Goal: Navigation & Orientation: Find specific page/section

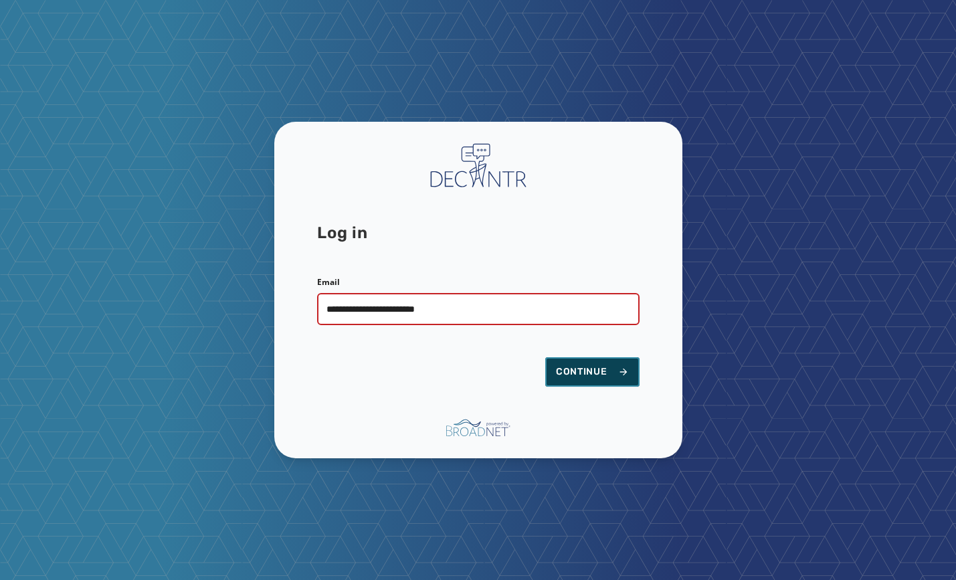
click at [589, 370] on span "Continue" at bounding box center [592, 371] width 73 height 13
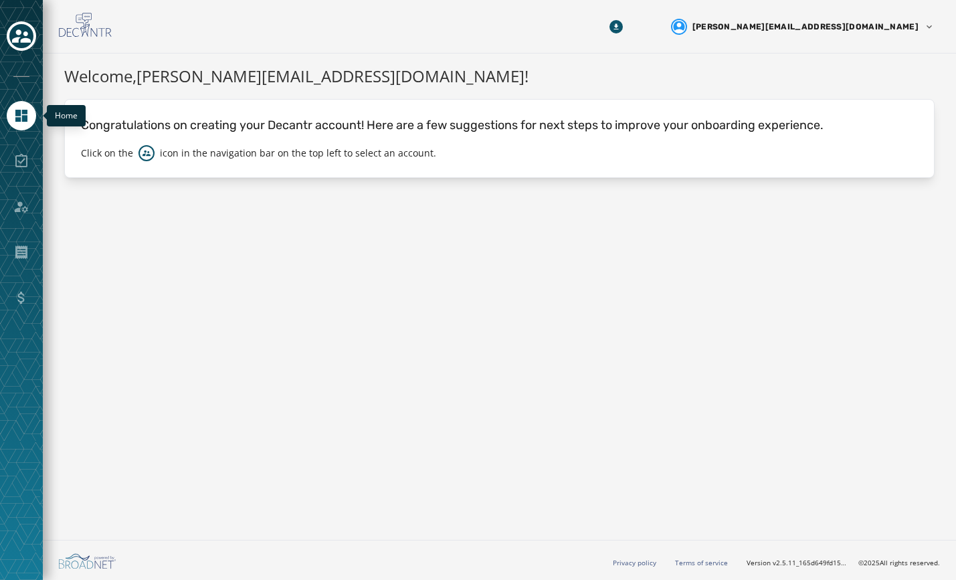
click at [25, 121] on icon "Navigate to Home" at bounding box center [21, 116] width 12 height 12
click at [23, 35] on icon "Toggle account select drawer" at bounding box center [21, 36] width 19 height 19
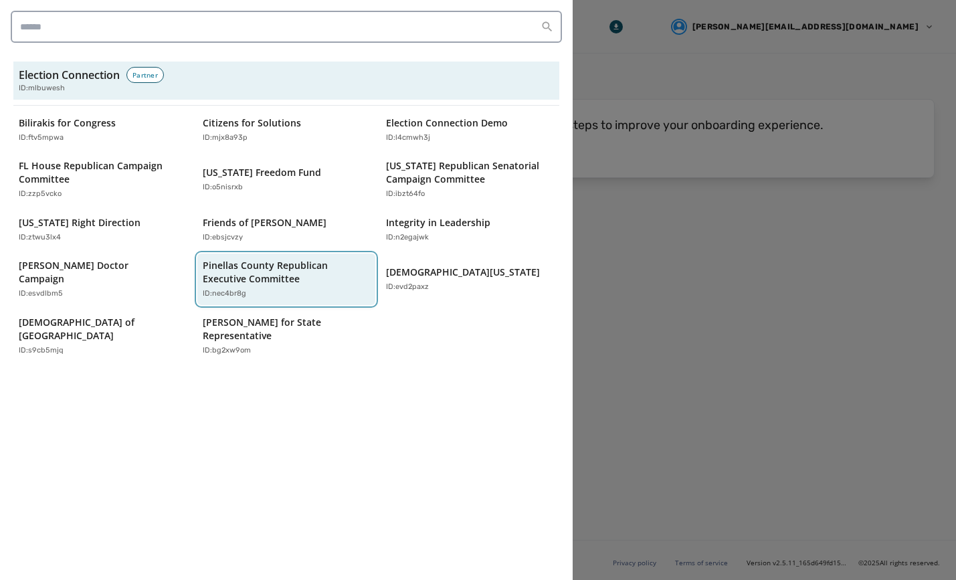
click at [257, 278] on p "Pinellas County Republican Executive Committee" at bounding box center [280, 272] width 155 height 27
